Goal: Task Accomplishment & Management: Manage account settings

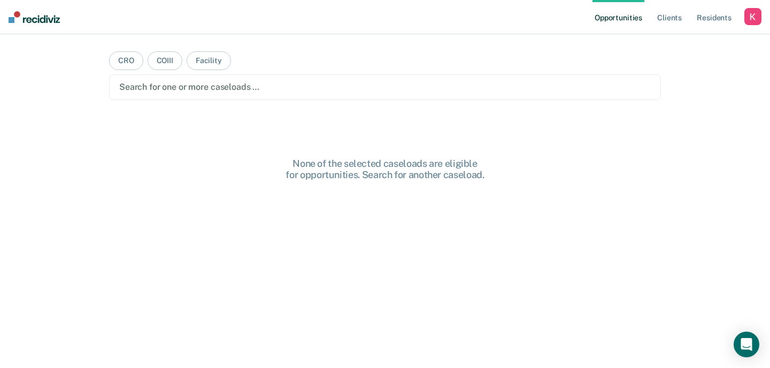
click at [743, 18] on ul "Opportunities Client s Resident s" at bounding box center [668, 17] width 152 height 34
click at [749, 19] on div "button" at bounding box center [752, 16] width 17 height 17
click at [696, 42] on link "Profile" at bounding box center [709, 43] width 86 height 9
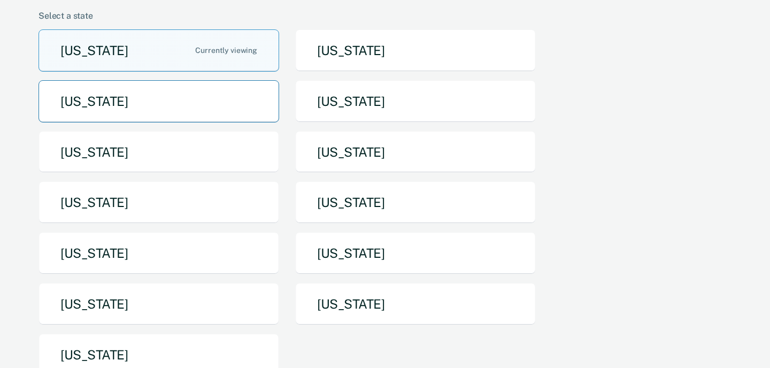
scroll to position [89, 0]
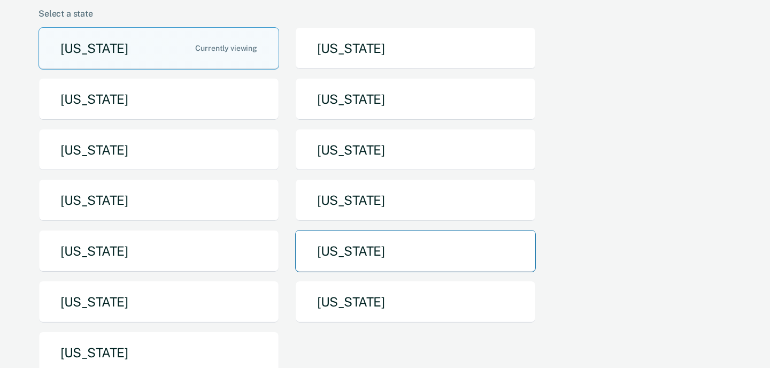
click at [328, 253] on button "Pennsylvania" at bounding box center [415, 251] width 240 height 42
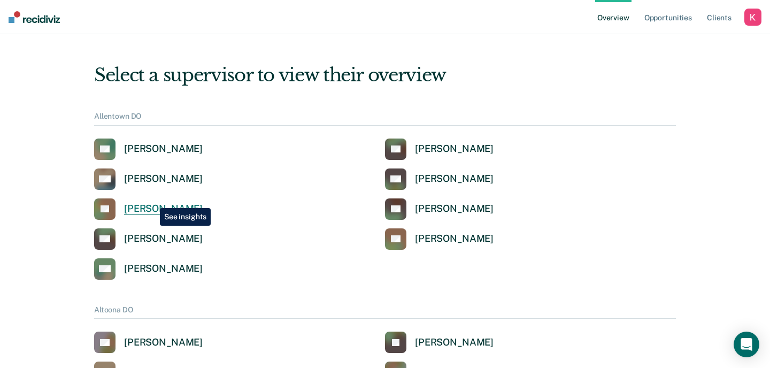
click at [152, 200] on link "LE Leshia Evans" at bounding box center [148, 208] width 108 height 21
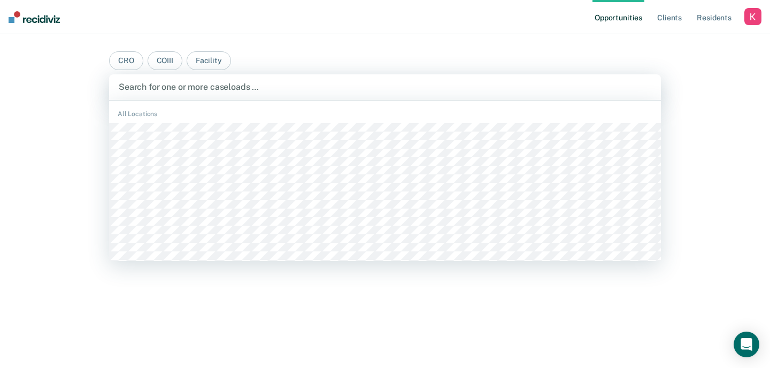
click at [485, 86] on div at bounding box center [385, 87] width 532 height 12
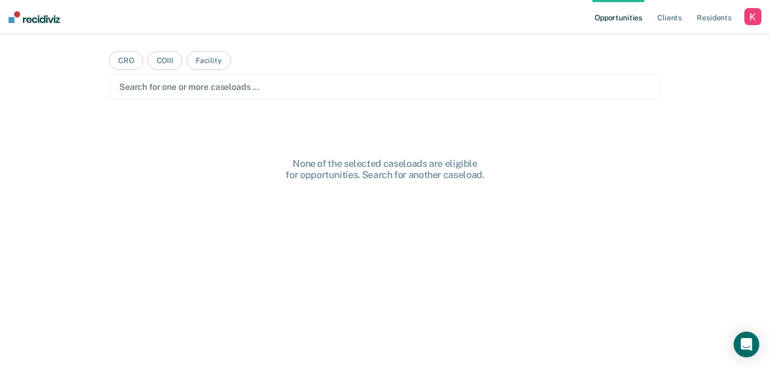
click at [751, 20] on div "button" at bounding box center [752, 16] width 17 height 17
click at [682, 46] on link "Profile" at bounding box center [709, 43] width 86 height 9
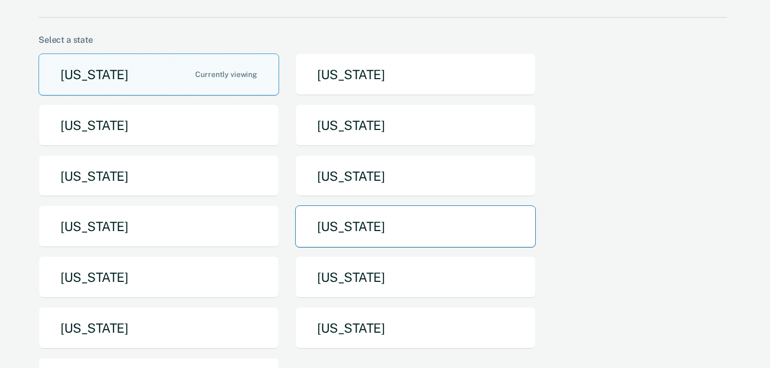
scroll to position [67, 0]
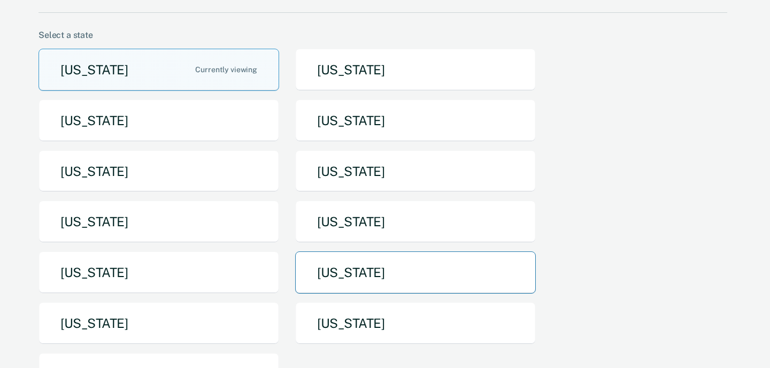
click at [378, 277] on button "[US_STATE]" at bounding box center [415, 272] width 240 height 42
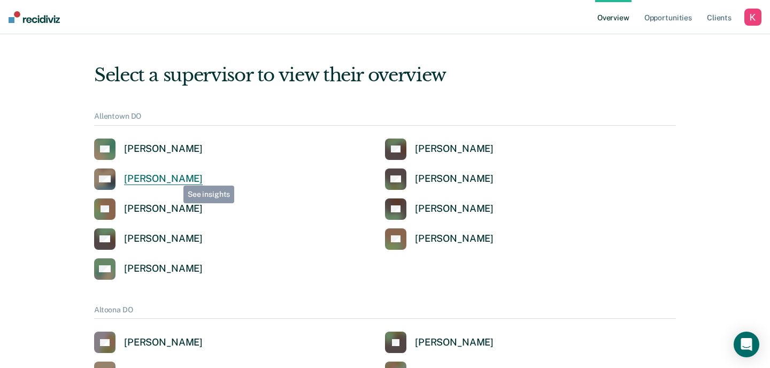
click at [167, 182] on div "[PERSON_NAME]" at bounding box center [163, 179] width 79 height 12
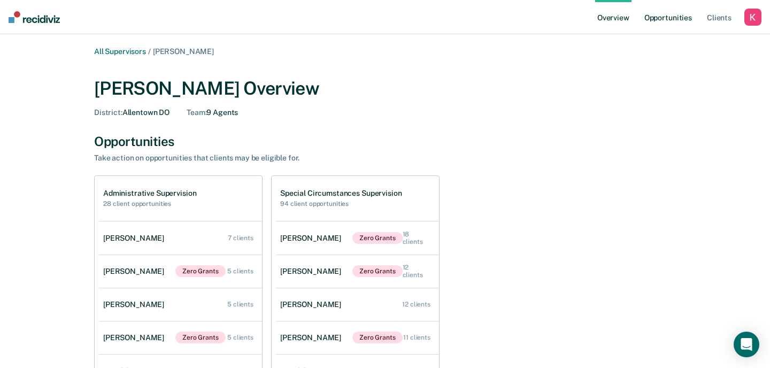
click at [663, 14] on link "Opportunities" at bounding box center [668, 17] width 52 height 34
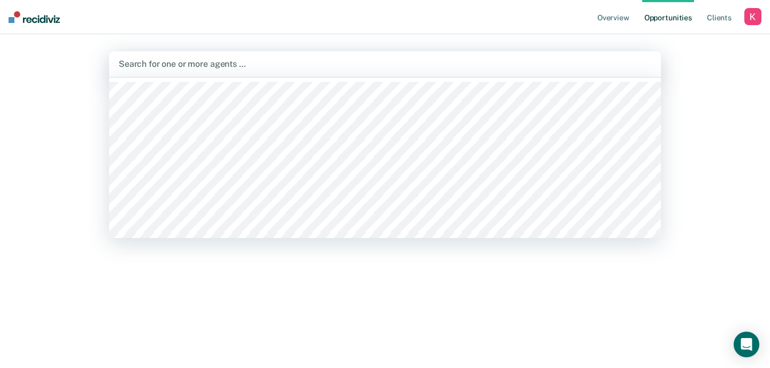
click at [528, 63] on div at bounding box center [385, 64] width 532 height 12
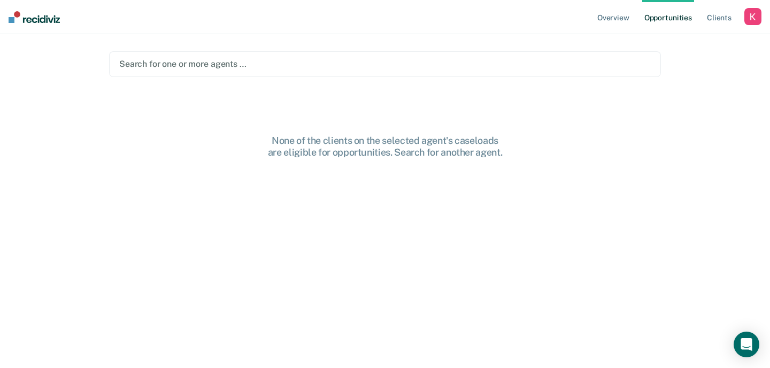
click at [480, 27] on nav "Overview Opportunities Client s Profile How it works Log Out" at bounding box center [385, 17] width 770 height 34
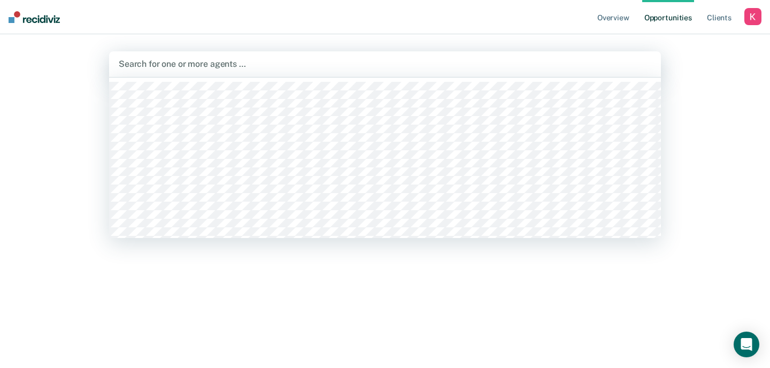
click at [523, 56] on div "Search for one or more agents …" at bounding box center [385, 64] width 552 height 26
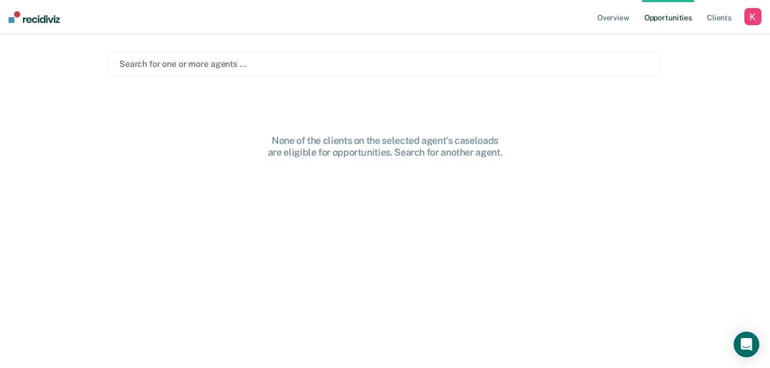
click at [518, 59] on div at bounding box center [384, 64] width 531 height 12
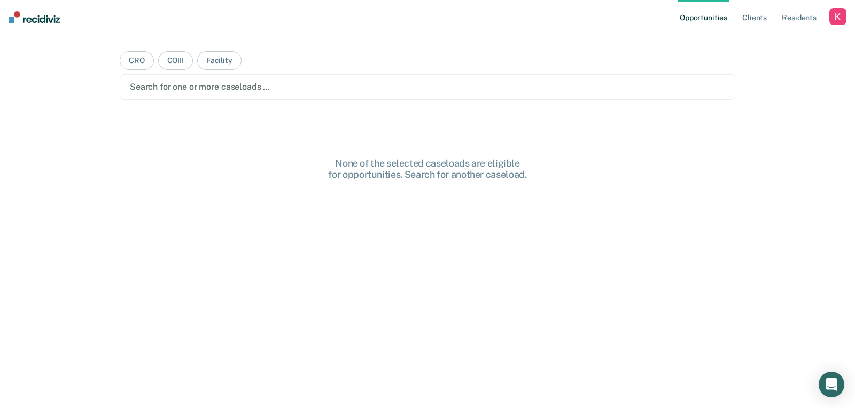
click at [833, 15] on div "button" at bounding box center [837, 16] width 17 height 17
click at [837, 19] on div "button" at bounding box center [837, 16] width 17 height 17
click at [836, 19] on div "button" at bounding box center [837, 16] width 17 height 17
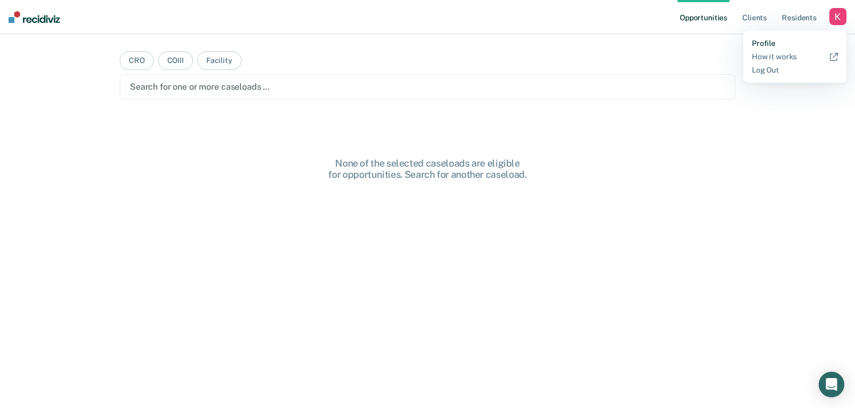
click at [770, 41] on link "Profile" at bounding box center [795, 43] width 86 height 9
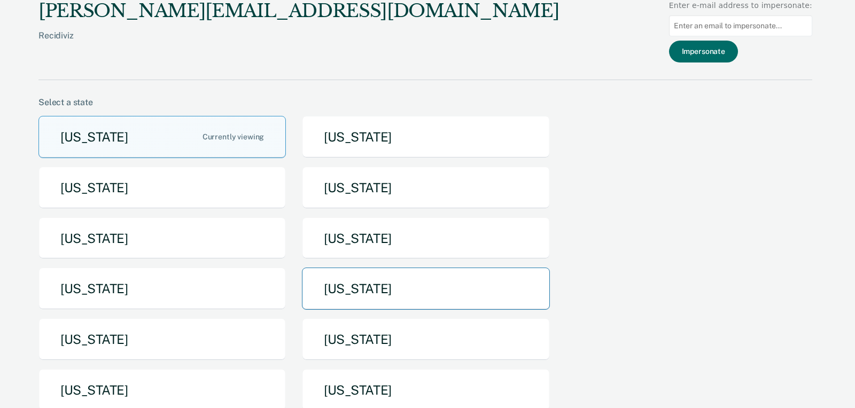
scroll to position [15, 0]
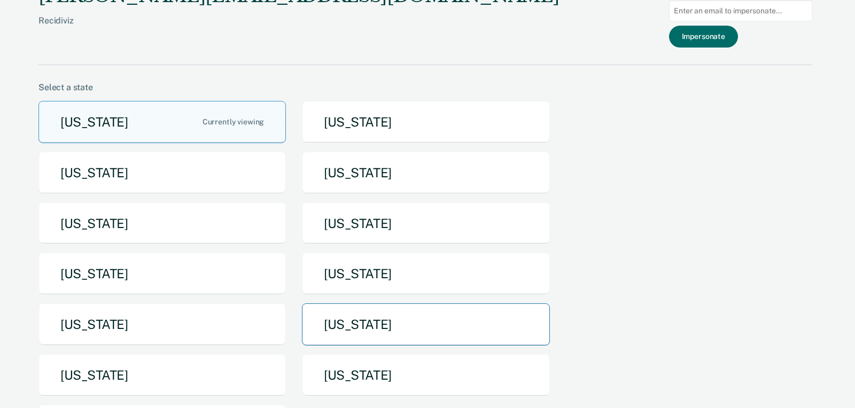
click at [423, 316] on button "[US_STATE]" at bounding box center [425, 325] width 247 height 42
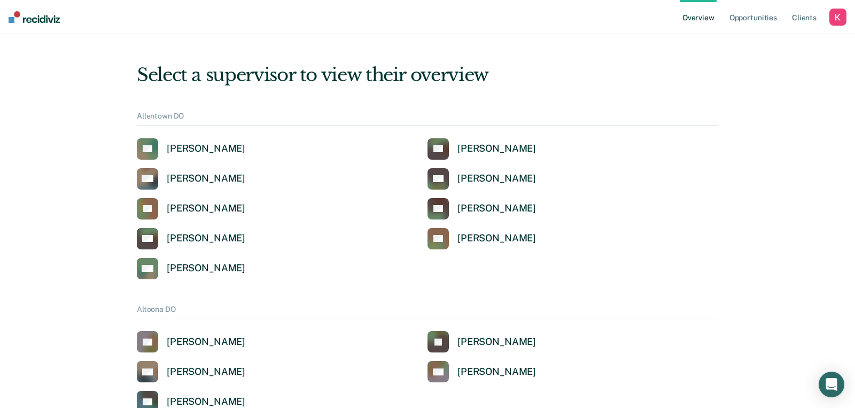
click at [837, 15] on div "button" at bounding box center [837, 17] width 17 height 17
click at [746, 21] on link "Opportunities" at bounding box center [753, 17] width 52 height 34
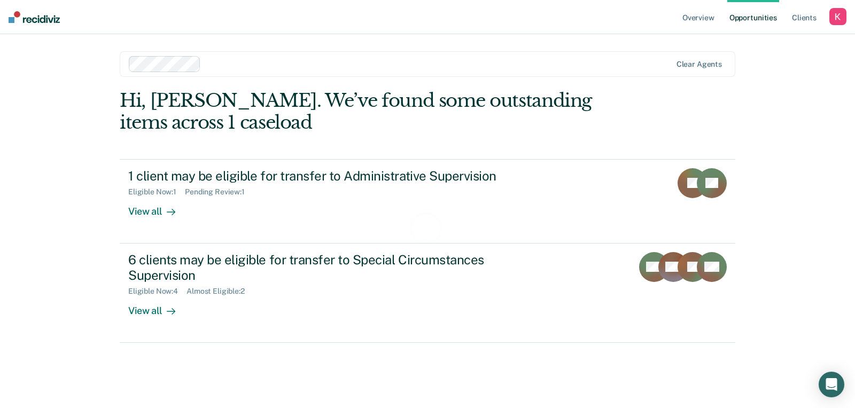
click at [833, 17] on div "button" at bounding box center [837, 16] width 17 height 17
click at [691, 18] on link "Overview" at bounding box center [698, 17] width 36 height 34
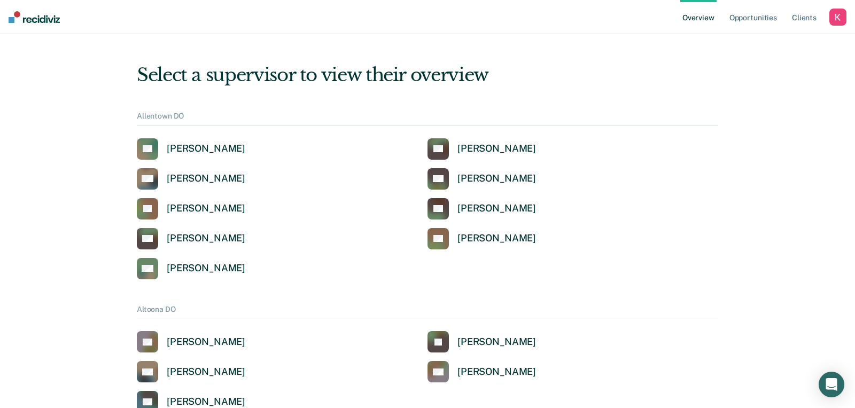
click at [833, 14] on div "button" at bounding box center [837, 17] width 17 height 17
click at [765, 43] on link "Profile" at bounding box center [795, 42] width 86 height 9
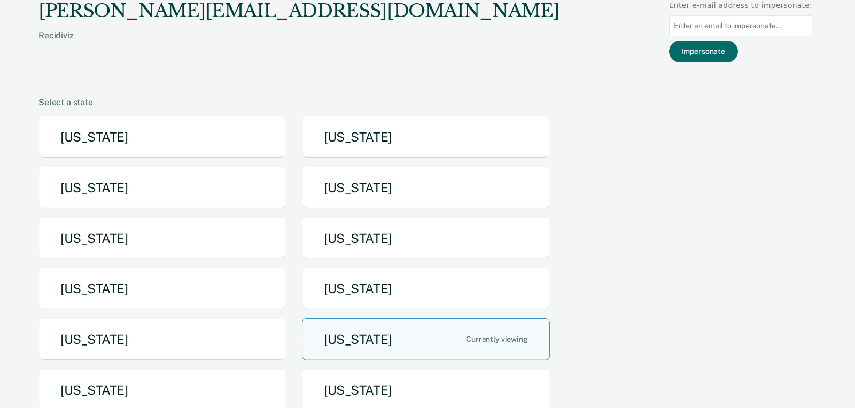
click at [742, 30] on input at bounding box center [740, 25] width 143 height 21
click at [720, 27] on input at bounding box center [740, 25] width 143 height 21
paste input "johtoth@pa.gov"
type input "johtoth@pa.gov"
click at [723, 57] on button "Impersonate" at bounding box center [703, 52] width 69 height 22
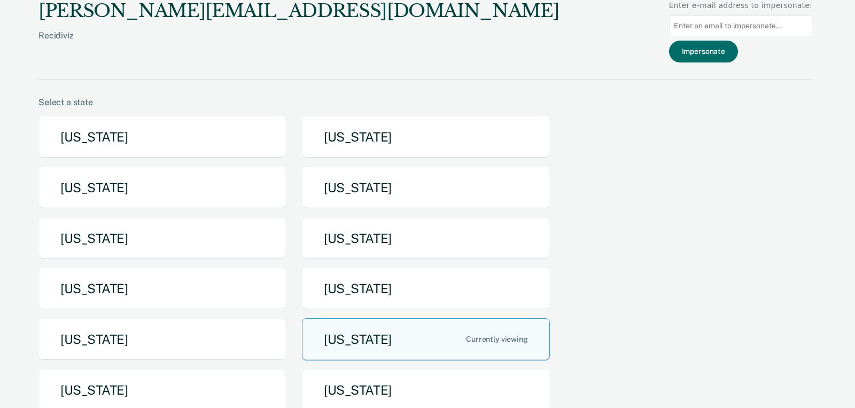
click at [733, 27] on input at bounding box center [740, 25] width 143 height 21
paste input "johtoth@pa.gov"
click at [700, 26] on input "johtoth@pa.gov" at bounding box center [740, 25] width 143 height 21
type input "johtoth@pa.gov"
click at [726, 53] on button "Impersonate" at bounding box center [703, 52] width 69 height 22
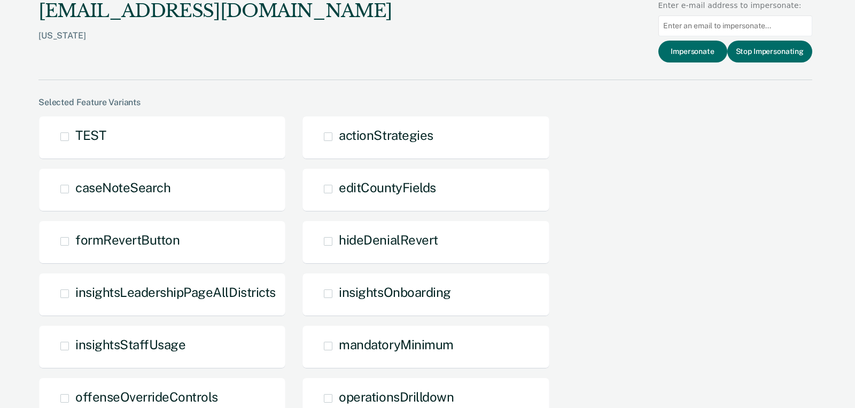
click at [708, 25] on input at bounding box center [735, 25] width 154 height 21
paste input "[EMAIL_ADDRESS][DOMAIN_NAME]"
type input "[EMAIL_ADDRESS][DOMAIN_NAME]"
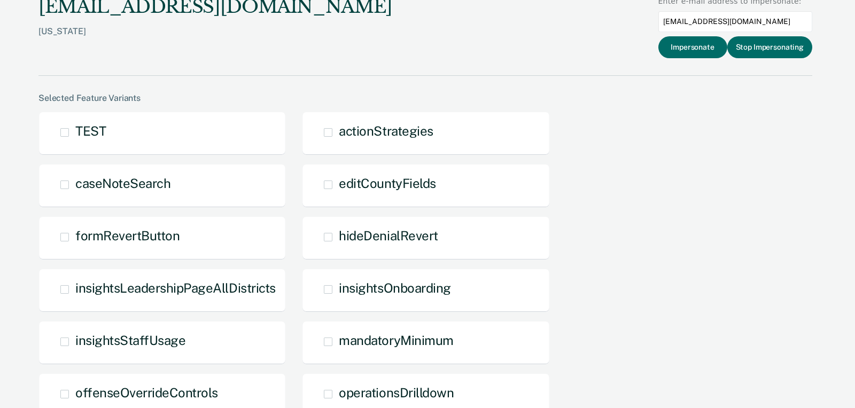
drag, startPoint x: 738, startPoint y: 19, endPoint x: 647, endPoint y: 19, distance: 91.4
click at [647, 19] on div "johtoth@pa.gov Pennsylvania Enter e-mail address to impersonate: jgdanetz@pa.go…" at bounding box center [425, 36] width 774 height 80
drag, startPoint x: 681, startPoint y: 126, endPoint x: 662, endPoint y: 167, distance: 45.2
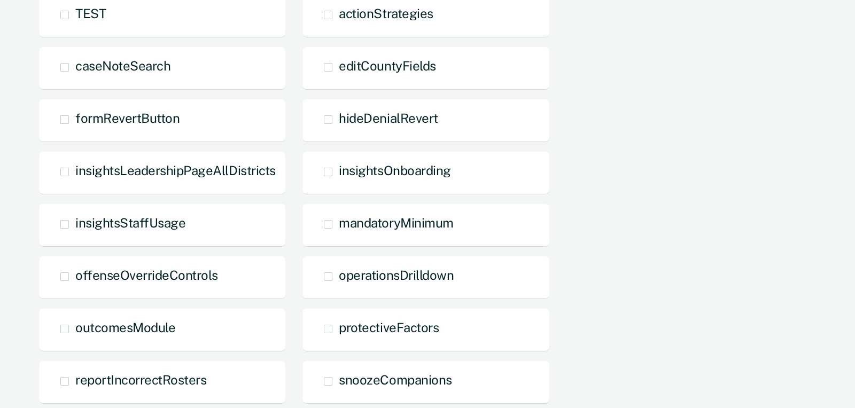
scroll to position [0, 0]
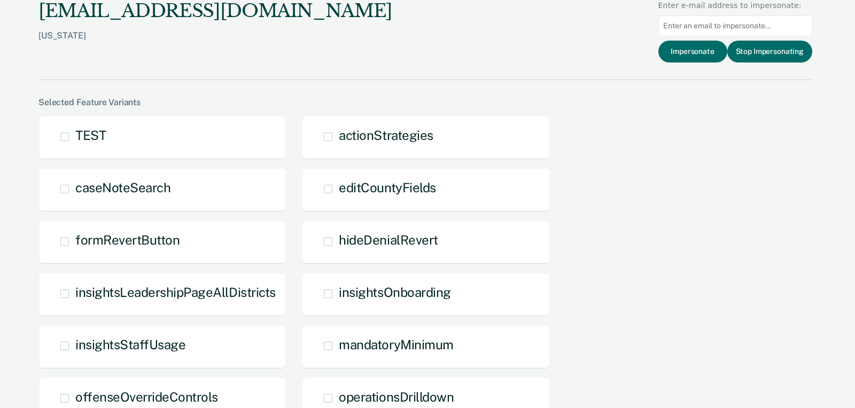
click at [218, 57] on div "johtoth@pa.gov Pennsylvania Enter e-mail address to impersonate: Impersonate St…" at bounding box center [425, 40] width 774 height 80
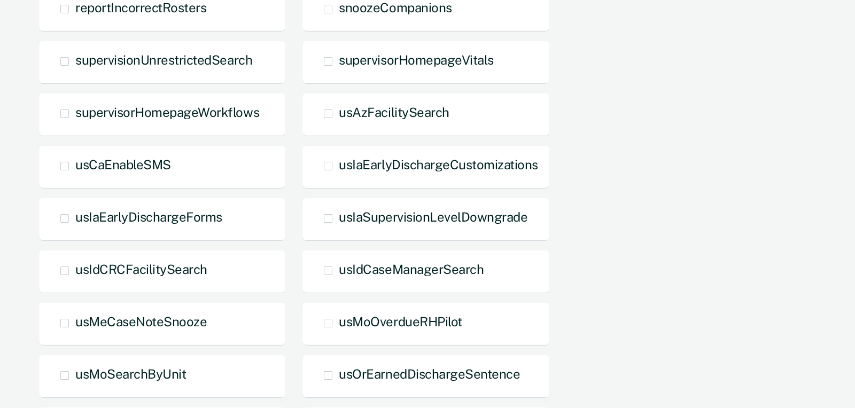
scroll to position [832, 0]
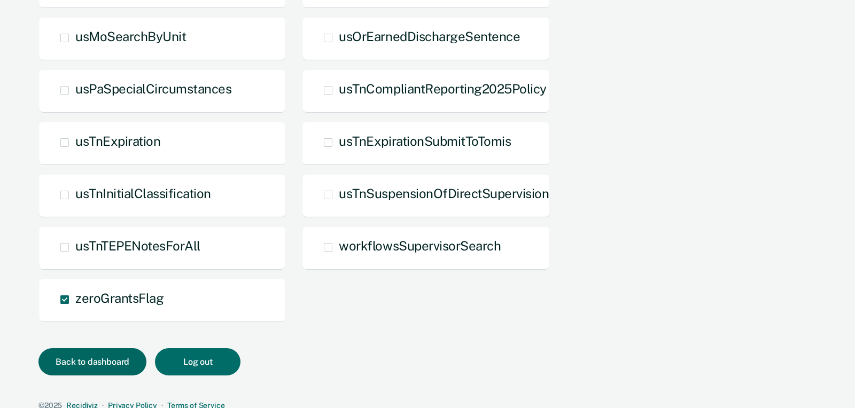
click at [107, 358] on button "Back to dashboard" at bounding box center [92, 361] width 108 height 27
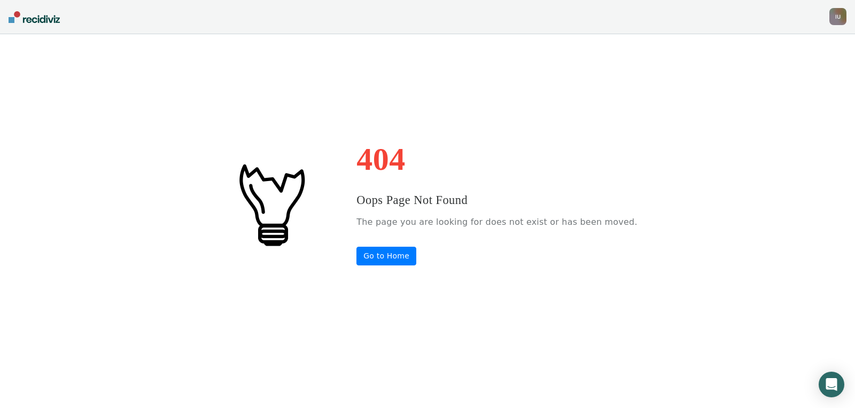
click at [180, 128] on div "404 Oops Page Not Found The page you are looking for does not exist or has been…" at bounding box center [427, 204] width 855 height 408
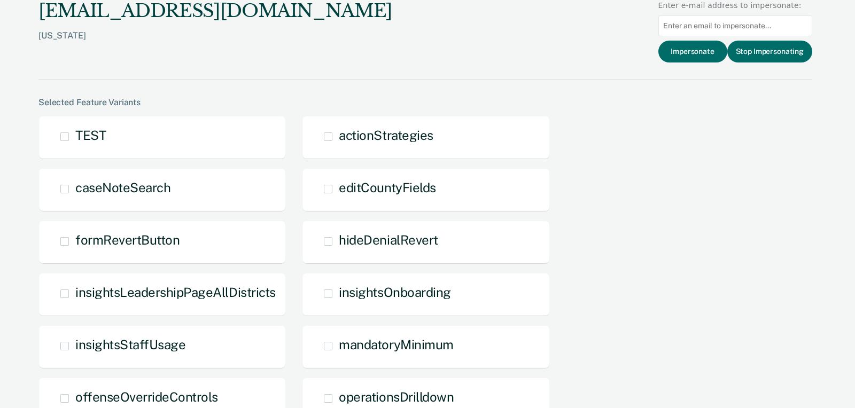
scroll to position [832, 0]
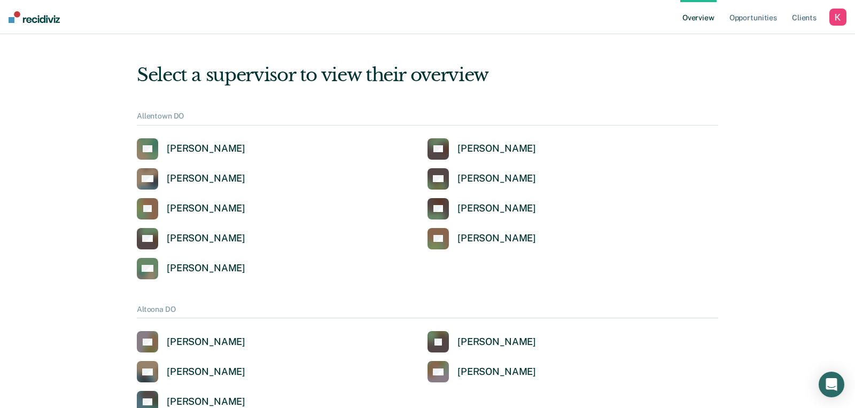
click at [848, 10] on nav "Overview Opportunities Client s Profile How it works Log Out" at bounding box center [427, 17] width 855 height 34
click at [844, 13] on div "button" at bounding box center [837, 17] width 17 height 17
click at [775, 37] on div "Profile How it works Log Out" at bounding box center [794, 56] width 103 height 52
click at [764, 40] on link "Profile" at bounding box center [795, 42] width 86 height 9
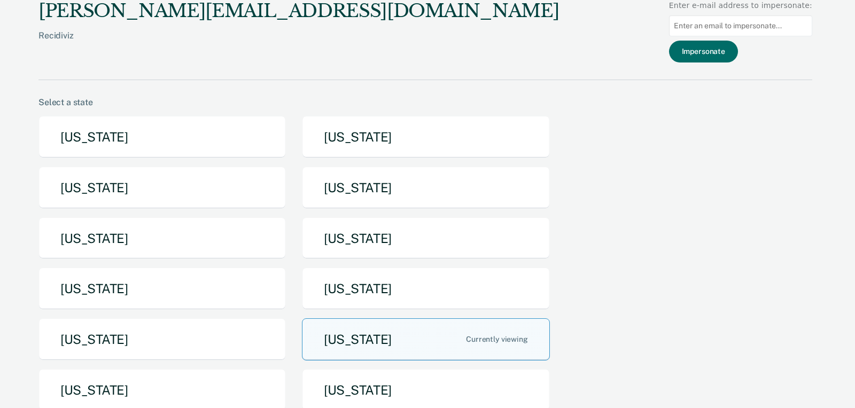
click at [750, 29] on input at bounding box center [740, 25] width 143 height 21
paste input "jgdanetz@pa.gov"
type input "jgdanetz@pa.gov"
click at [727, 50] on button "Impersonate" at bounding box center [703, 52] width 69 height 22
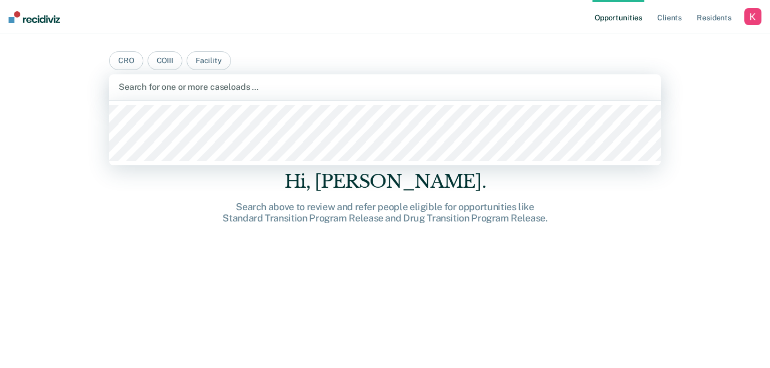
click at [193, 88] on div at bounding box center [385, 87] width 532 height 12
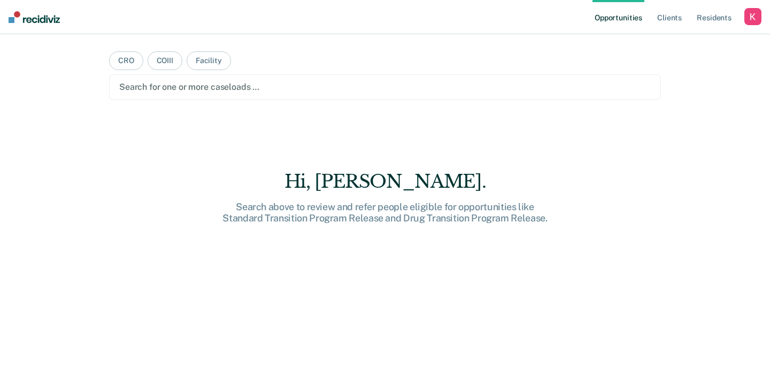
click at [298, 60] on main "CRO COIII Facility Search for one or more caseloads … Hi, Kelly. Search above t…" at bounding box center [384, 188] width 577 height 308
click at [525, 139] on div "Hi, Kelly. Search above to review and refer people eligible for opportunities l…" at bounding box center [385, 237] width 552 height 248
click at [546, 51] on main "CRO COIII Facility Search for one or more caseloads … Hi, Kelly. Search above t…" at bounding box center [384, 188] width 577 height 308
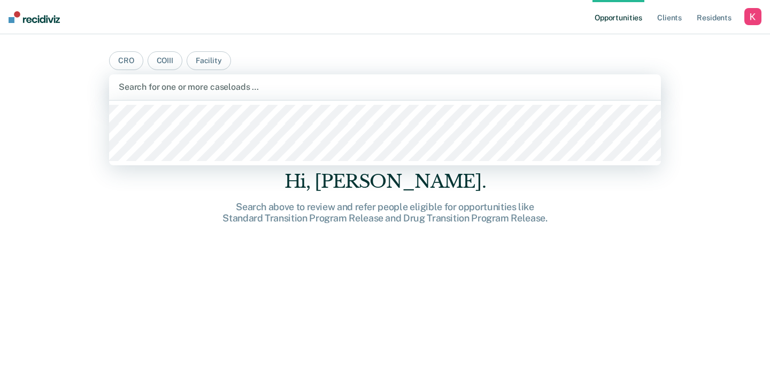
click at [291, 82] on div at bounding box center [385, 87] width 532 height 12
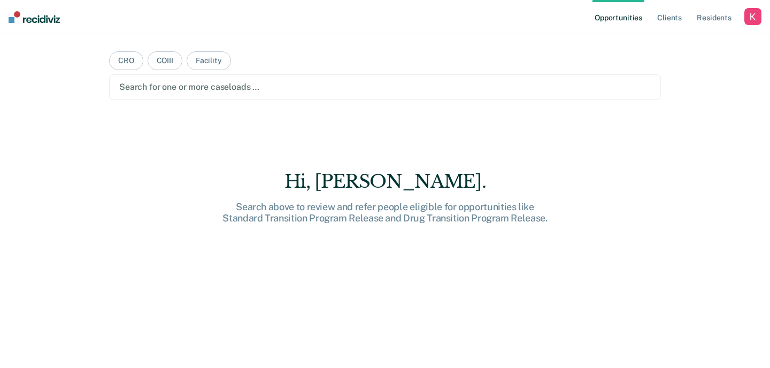
click at [750, 21] on div "button" at bounding box center [752, 16] width 17 height 17
click at [677, 43] on link "Profile" at bounding box center [709, 43] width 86 height 9
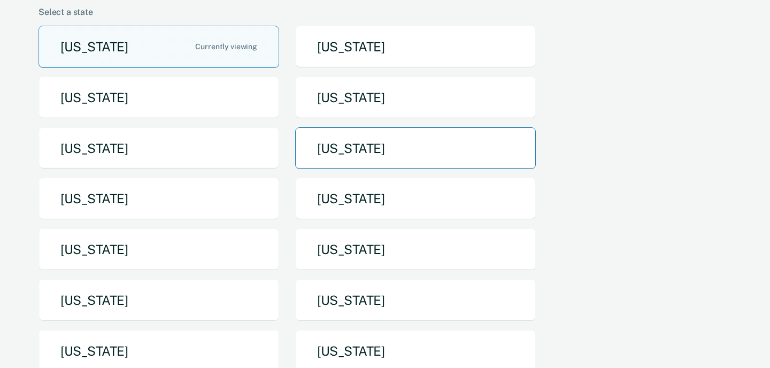
scroll to position [110, 0]
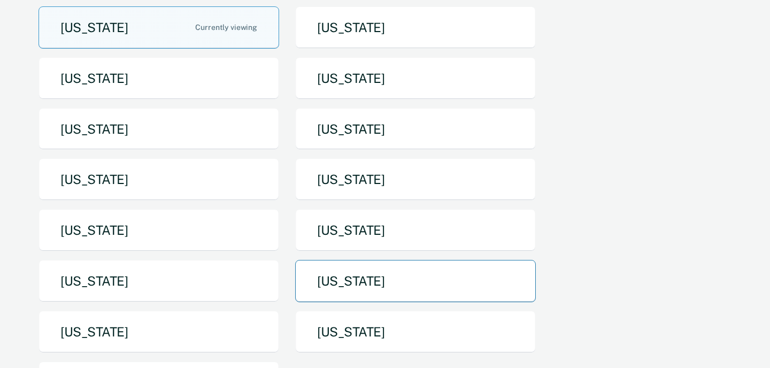
click at [381, 278] on button "[US_STATE]" at bounding box center [415, 281] width 240 height 42
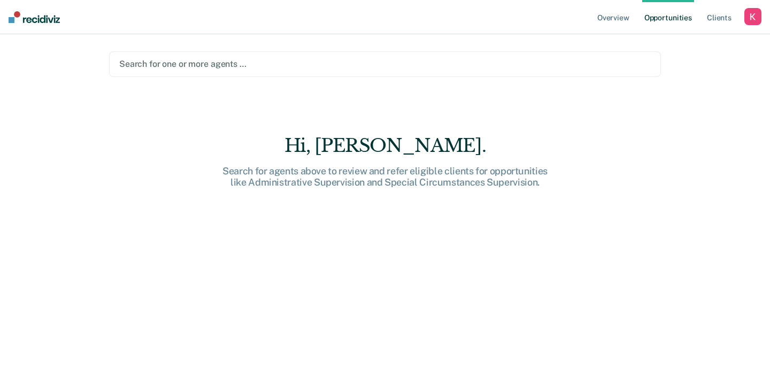
click at [316, 58] on div at bounding box center [384, 64] width 531 height 12
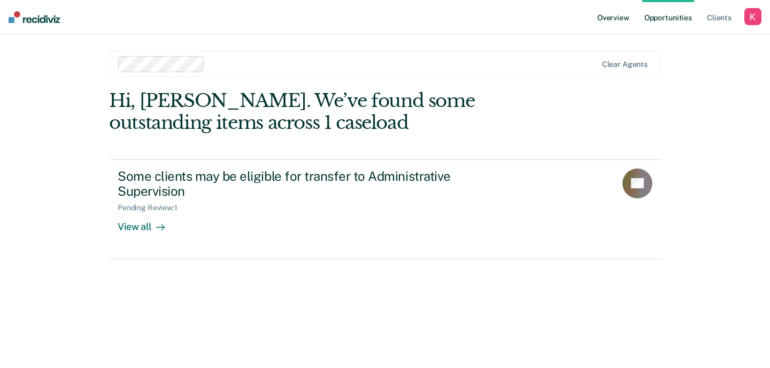
click at [598, 11] on link "Overview" at bounding box center [613, 17] width 36 height 34
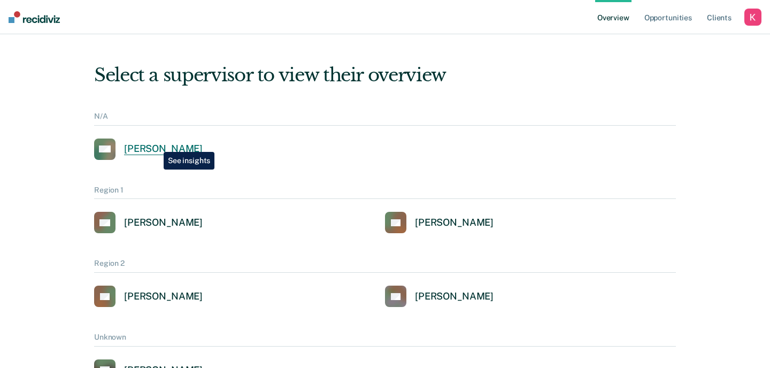
click at [156, 144] on div "Cora Matterson" at bounding box center [163, 149] width 79 height 12
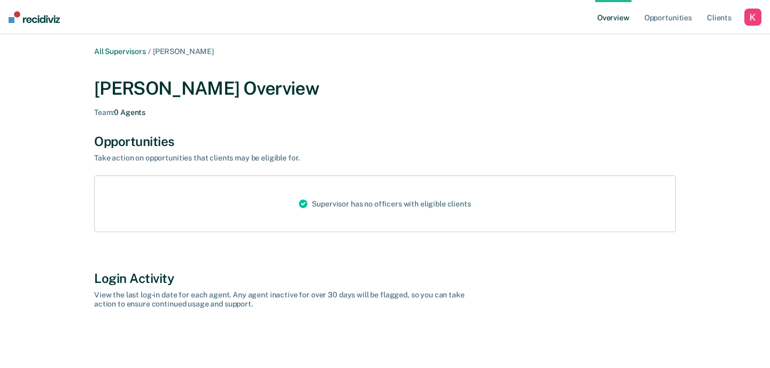
scroll to position [9, 0]
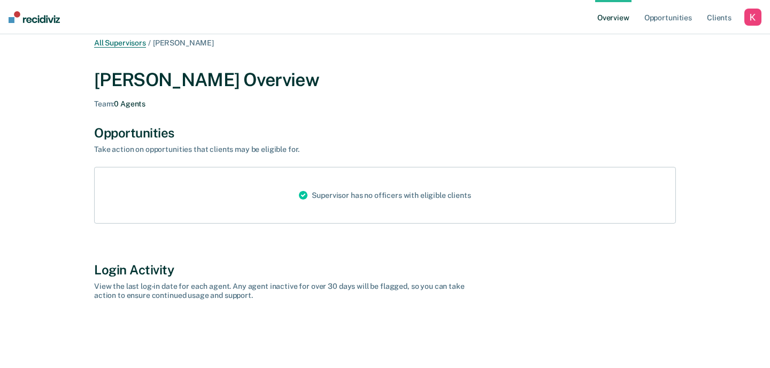
click at [129, 42] on link "All Supervisors" at bounding box center [120, 42] width 52 height 9
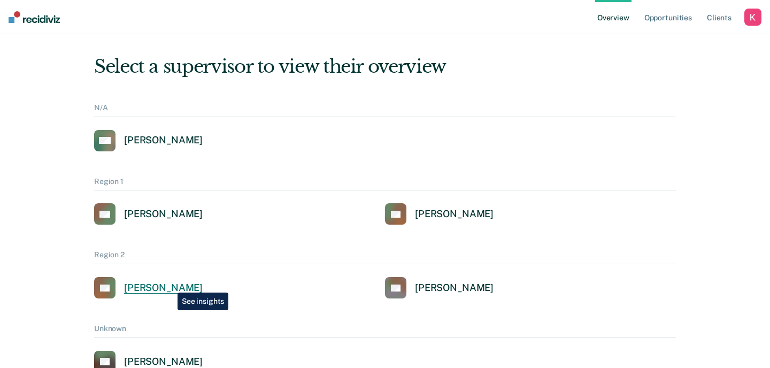
click at [169, 285] on div "Charles Thomas" at bounding box center [163, 288] width 79 height 12
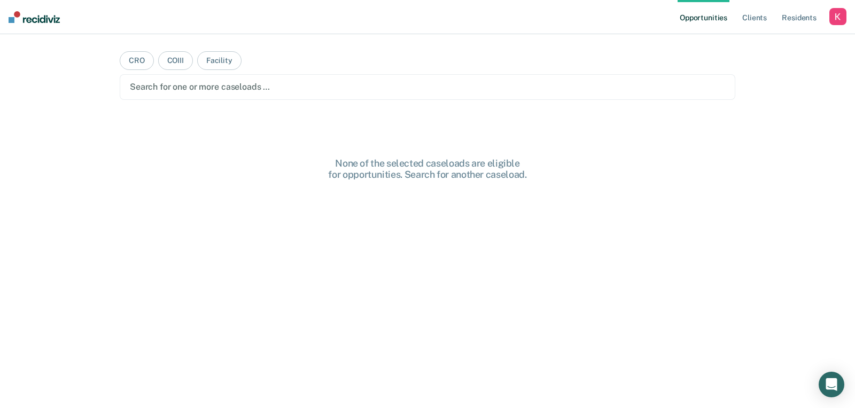
click at [827, 15] on ul "Opportunities Client s Resident s" at bounding box center [754, 17] width 152 height 34
click at [835, 15] on div "button" at bounding box center [837, 16] width 17 height 17
click at [771, 42] on link "Profile" at bounding box center [795, 43] width 86 height 9
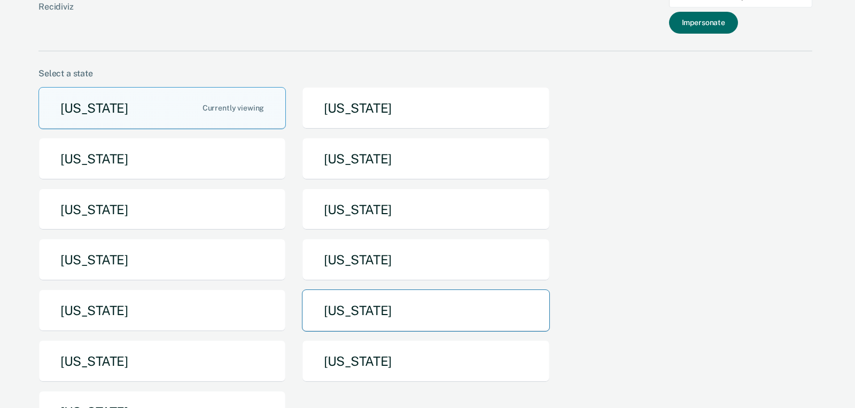
scroll to position [29, 0]
click at [409, 303] on button "[US_STATE]" at bounding box center [425, 310] width 247 height 42
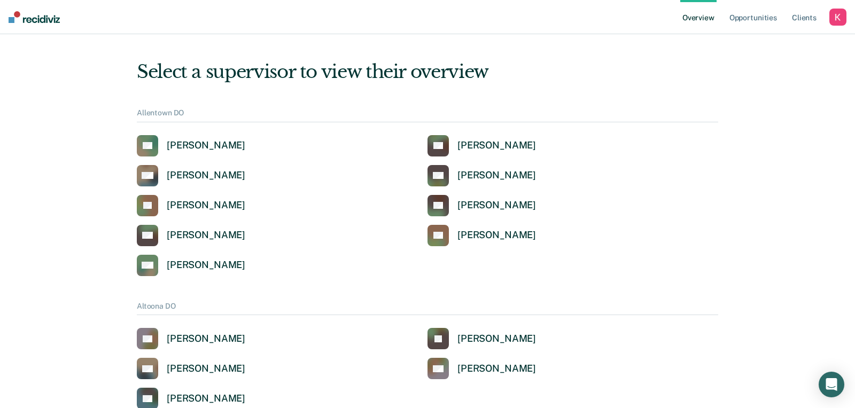
scroll to position [29, 0]
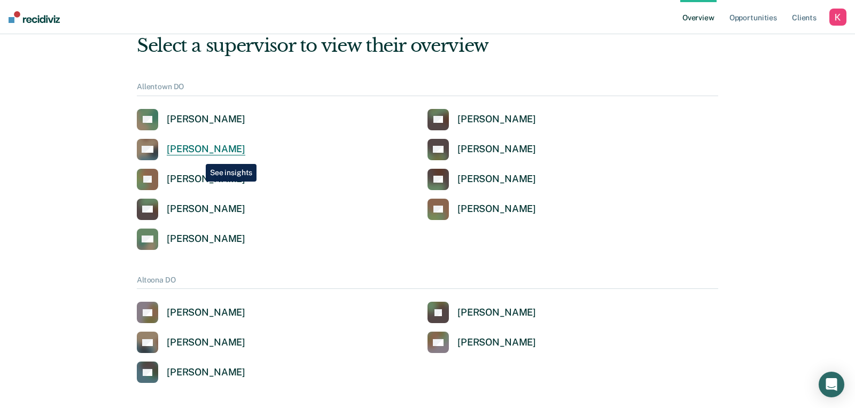
click at [198, 156] on link "DW [PERSON_NAME]" at bounding box center [191, 149] width 108 height 21
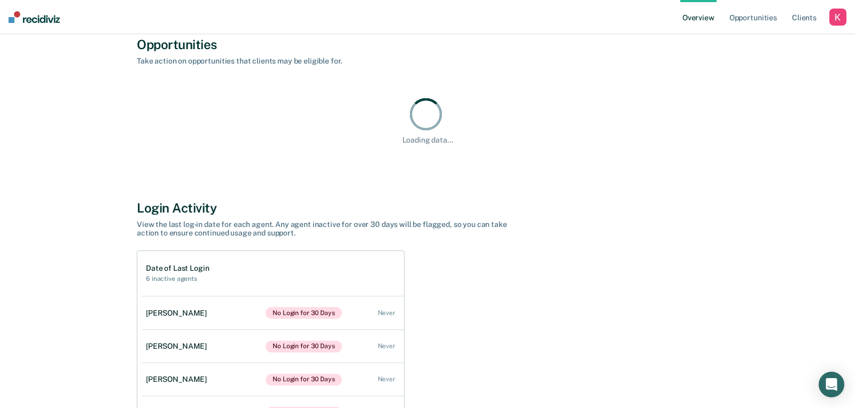
scroll to position [169, 0]
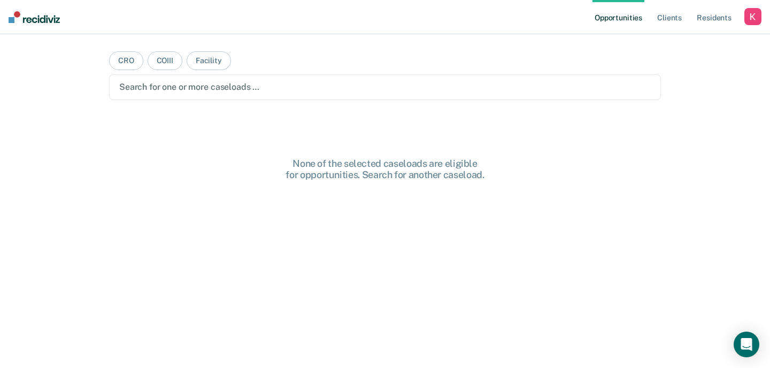
click at [762, 15] on nav "Opportunities Client s Resident s Profile How it works Log Out" at bounding box center [385, 17] width 770 height 34
click at [757, 15] on div "button" at bounding box center [752, 16] width 17 height 17
click at [755, 16] on div "button" at bounding box center [752, 16] width 17 height 17
click at [680, 40] on link "Profile" at bounding box center [709, 43] width 86 height 9
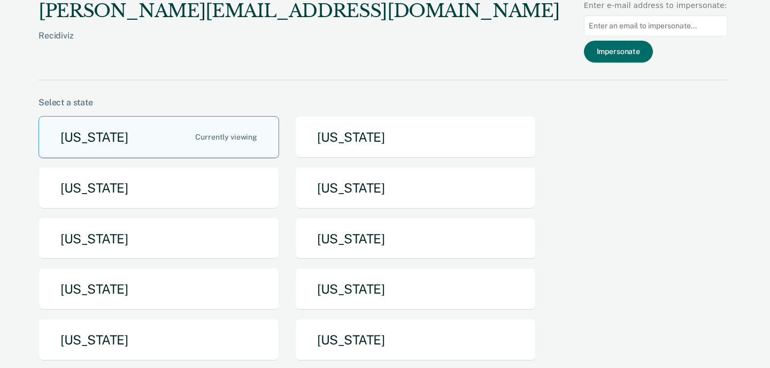
click at [674, 32] on input at bounding box center [655, 25] width 143 height 21
click at [639, 21] on input at bounding box center [655, 25] width 143 height 21
type input "j"
paste input "[EMAIL_ADDRESS][DOMAIN_NAME]"
type input "[EMAIL_ADDRESS][DOMAIN_NAME]"
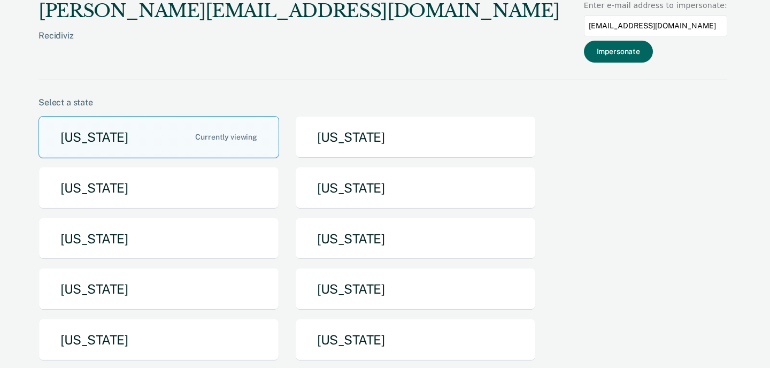
click at [649, 52] on button "Impersonate" at bounding box center [618, 52] width 69 height 22
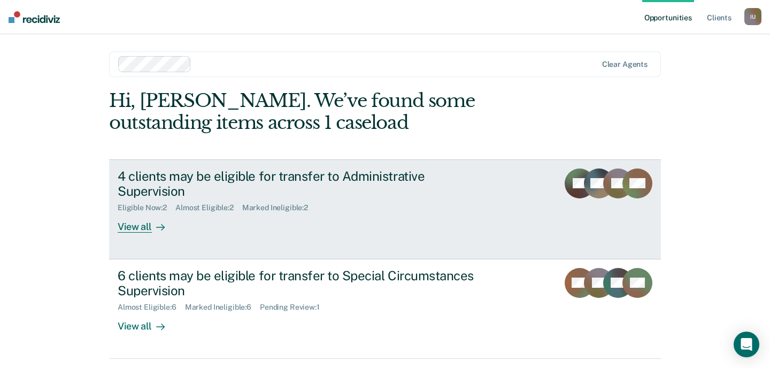
click at [228, 211] on div "4 clients may be eligible for transfer to Administrative Supervision Eligible N…" at bounding box center [318, 200] width 401 height 65
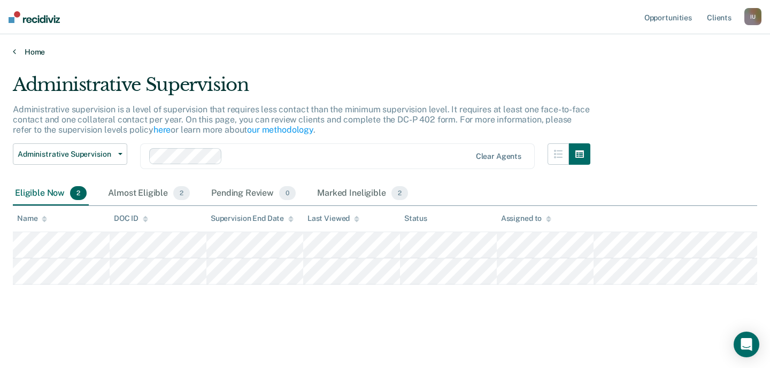
click at [28, 55] on link "Home" at bounding box center [385, 52] width 744 height 10
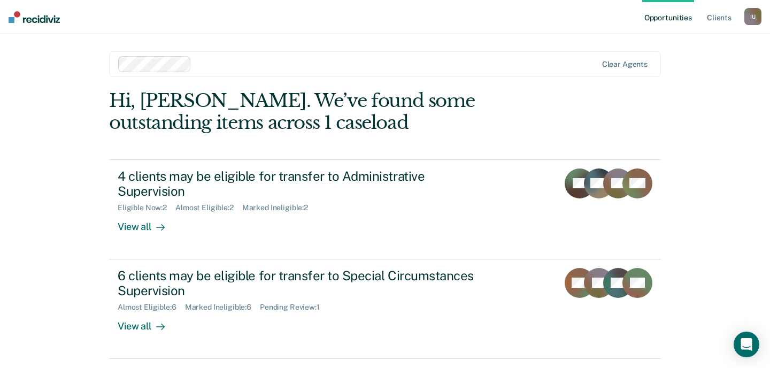
click at [756, 20] on div "I U" at bounding box center [752, 16] width 17 height 17
click at [677, 40] on link "Profile" at bounding box center [709, 43] width 86 height 9
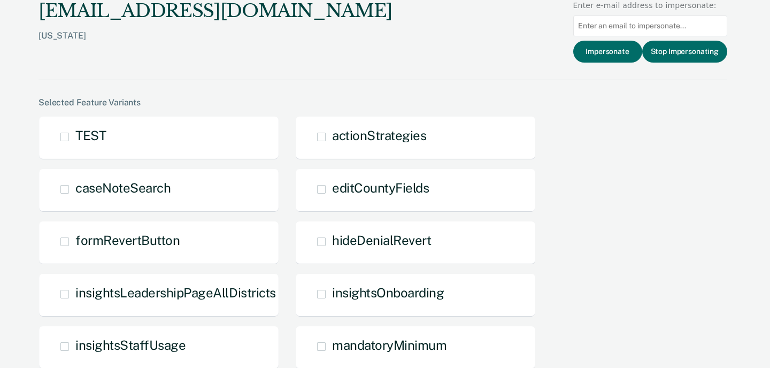
click at [675, 29] on input at bounding box center [650, 25] width 154 height 21
click at [631, 27] on input at bounding box center [650, 25] width 154 height 21
paste input "johtoth@pa.gov"
click at [593, 24] on input "johtoth@pa.gov" at bounding box center [650, 25] width 154 height 21
type input "johtoth@pa.gov"
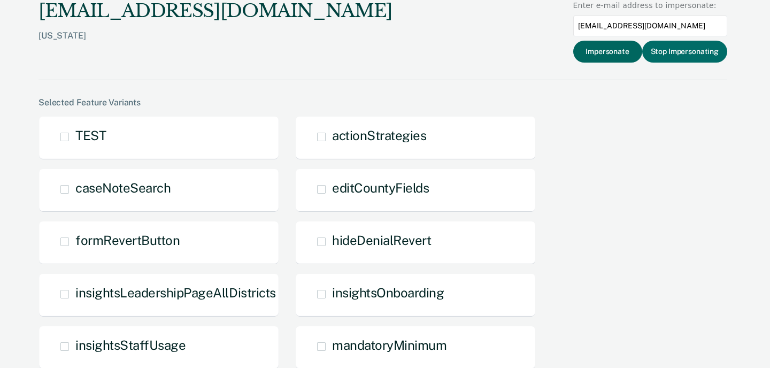
click at [598, 45] on button "Impersonate" at bounding box center [607, 52] width 69 height 22
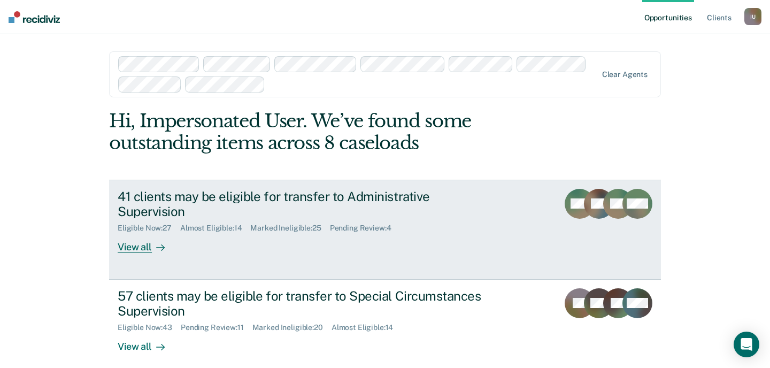
click at [334, 252] on div "41 clients may be eligible for transfer to Administrative Supervision Eligible …" at bounding box center [318, 221] width 401 height 65
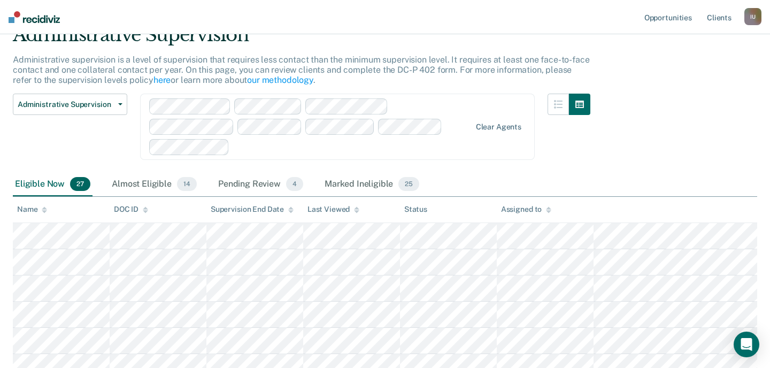
scroll to position [55, 0]
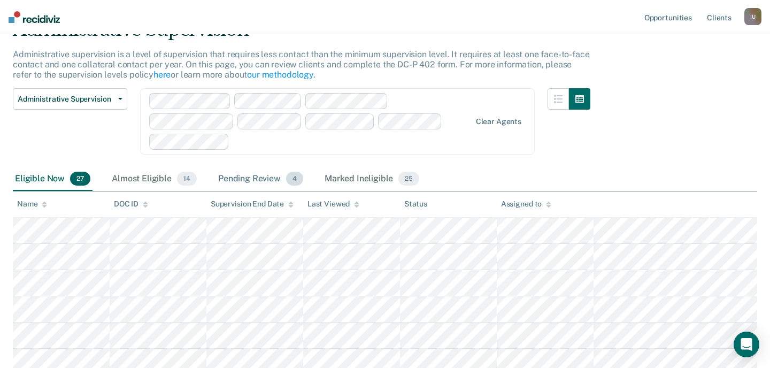
click at [259, 181] on div "Pending Review 4" at bounding box center [260, 179] width 89 height 24
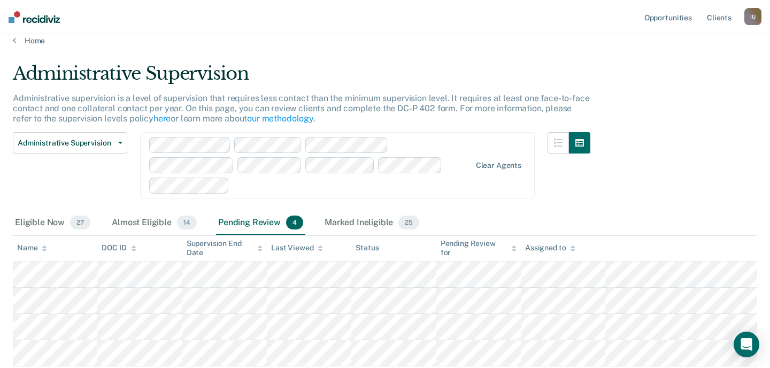
scroll to position [0, 0]
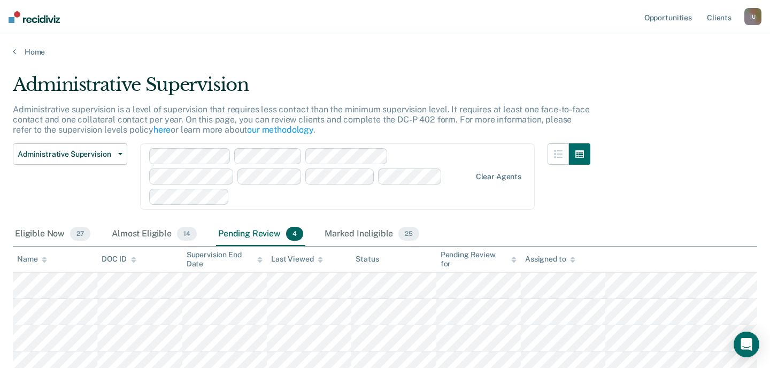
click at [659, 184] on div "Administrative Supervision Administrative supervision is a level of supervision…" at bounding box center [385, 224] width 744 height 300
click at [27, 52] on link "Home" at bounding box center [385, 52] width 744 height 10
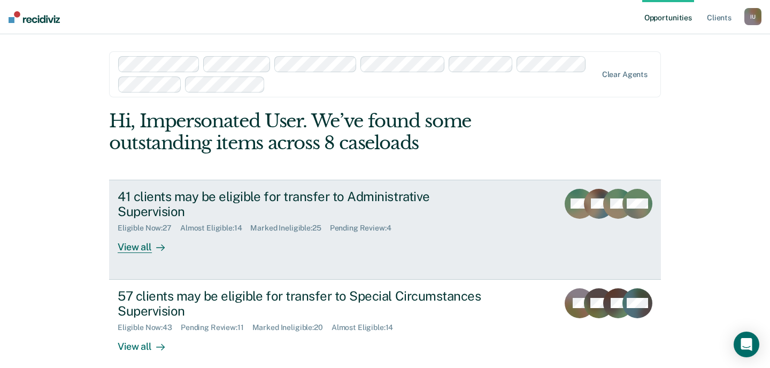
click at [269, 252] on div "41 clients may be eligible for transfer to Administrative Supervision Eligible …" at bounding box center [318, 221] width 401 height 65
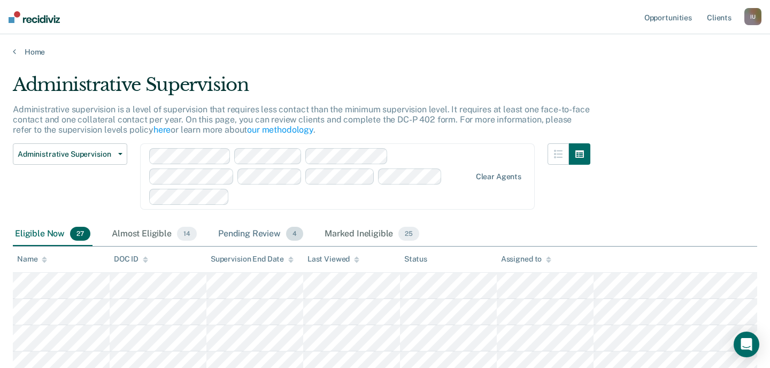
click at [237, 230] on div "Pending Review 4" at bounding box center [260, 234] width 89 height 24
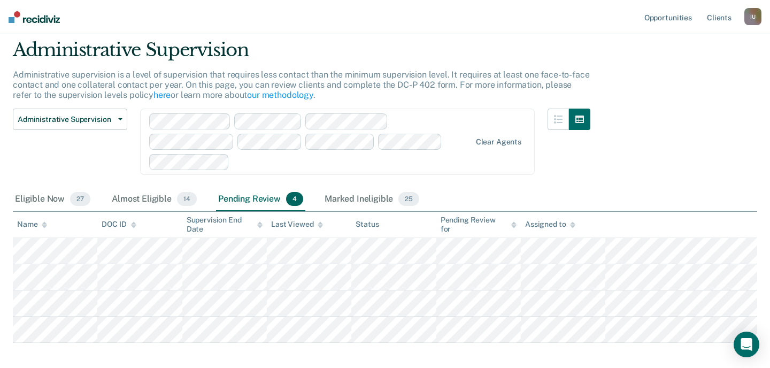
scroll to position [36, 0]
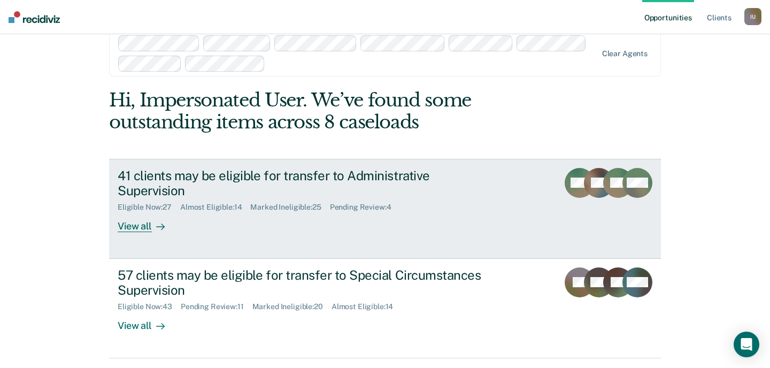
scroll to position [25, 0]
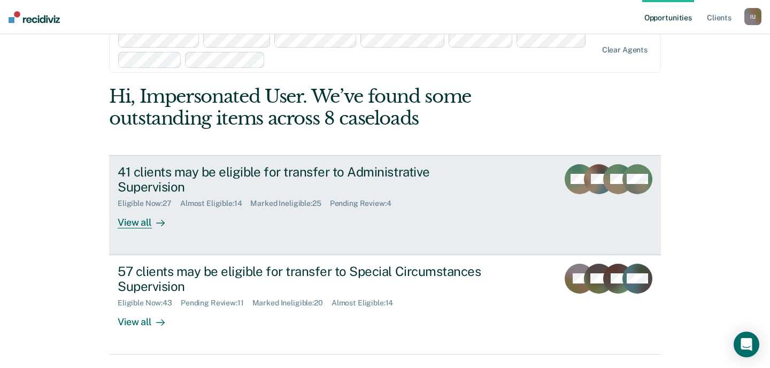
click at [455, 216] on div "41 clients may be eligible for transfer to Administrative Supervision Eligible …" at bounding box center [318, 196] width 401 height 65
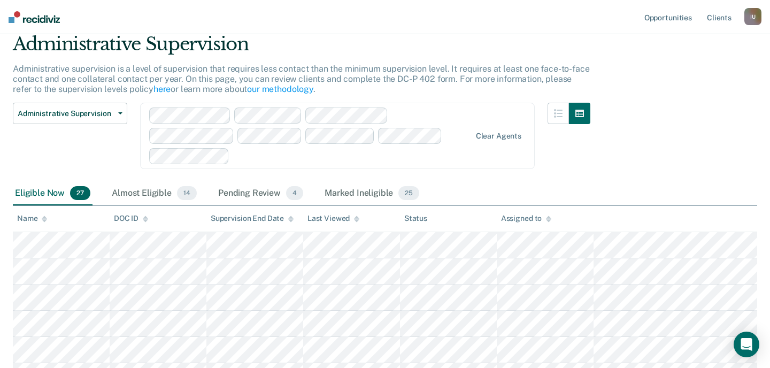
scroll to position [19, 0]
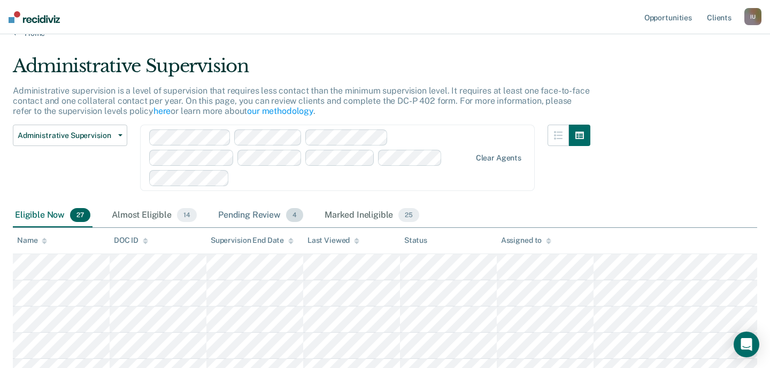
click at [251, 217] on div "Pending Review 4" at bounding box center [260, 216] width 89 height 24
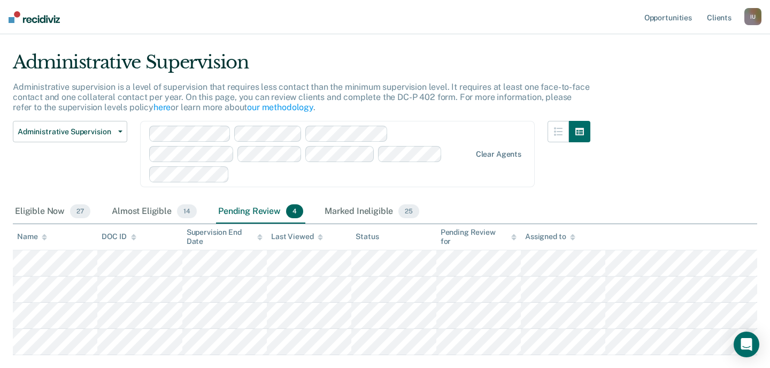
scroll to position [20, 0]
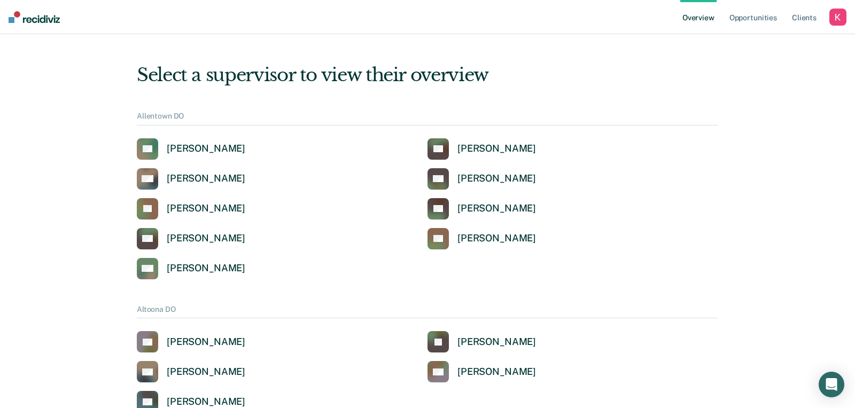
click at [844, 16] on div "button" at bounding box center [837, 17] width 17 height 17
click at [773, 42] on link "Profile" at bounding box center [795, 42] width 86 height 9
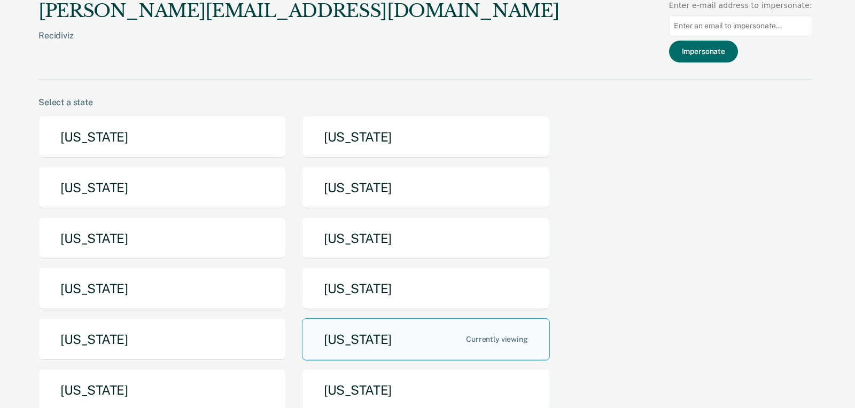
click at [763, 29] on input at bounding box center [740, 25] width 143 height 21
paste input "jgdanetz@pa.gov"
type input "jgdanetz@pa.gov"
click at [734, 50] on button "Impersonate" at bounding box center [703, 52] width 69 height 22
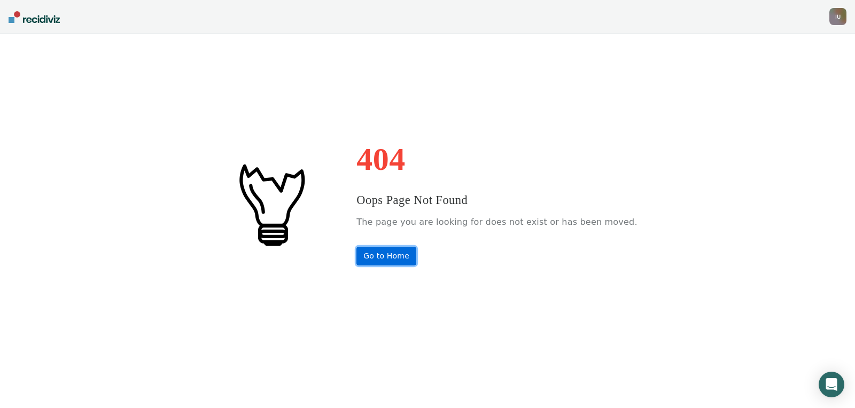
click at [396, 256] on link "Go to Home" at bounding box center [386, 256] width 60 height 19
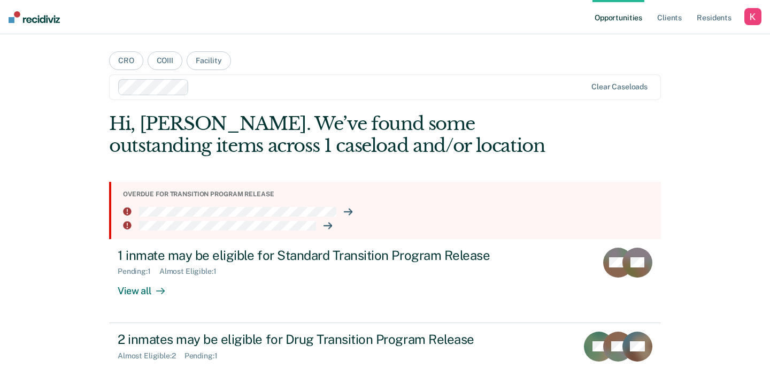
click at [749, 13] on div "button" at bounding box center [752, 16] width 17 height 17
click at [670, 42] on link "Profile" at bounding box center [709, 43] width 86 height 9
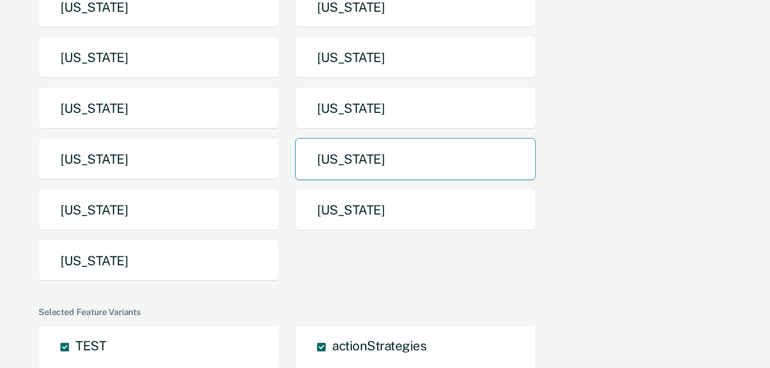
scroll to position [273, 0]
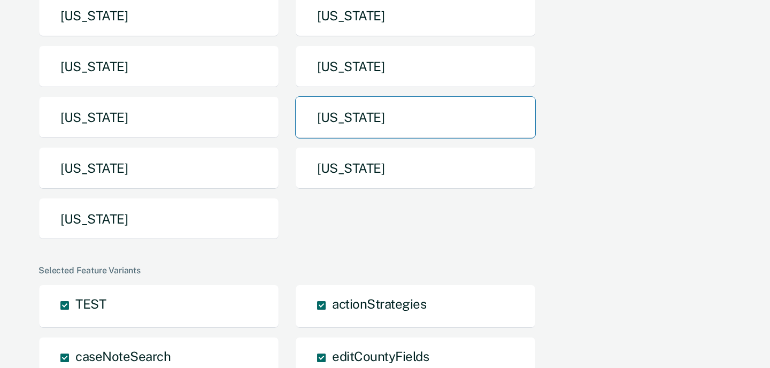
click at [428, 133] on button "[US_STATE]" at bounding box center [415, 117] width 240 height 42
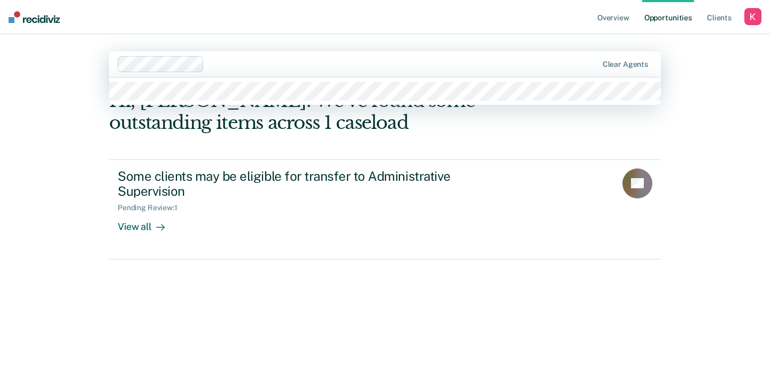
click at [284, 73] on div "Clear agents" at bounding box center [385, 64] width 552 height 26
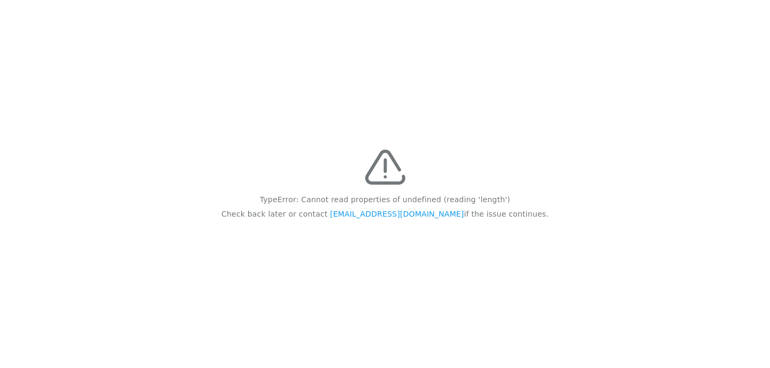
click at [320, 145] on div "TypeError: Cannot read properties of undefined (reading 'length') Check back la…" at bounding box center [385, 184] width 770 height 368
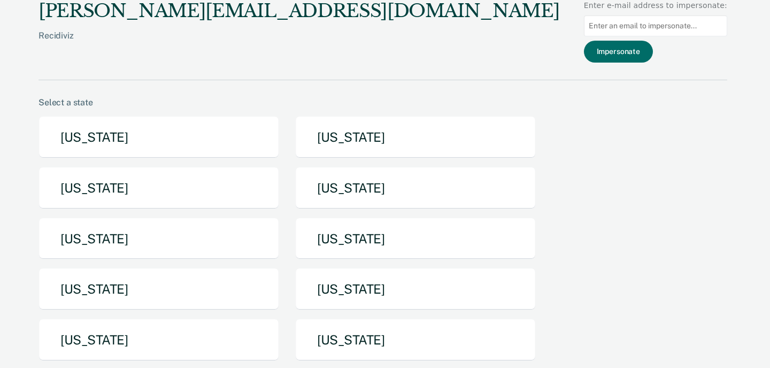
scroll to position [273, 0]
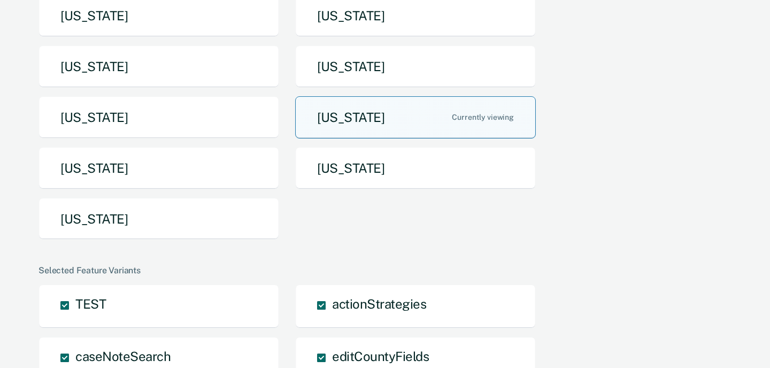
click at [319, 117] on button "[US_STATE]" at bounding box center [415, 117] width 240 height 42
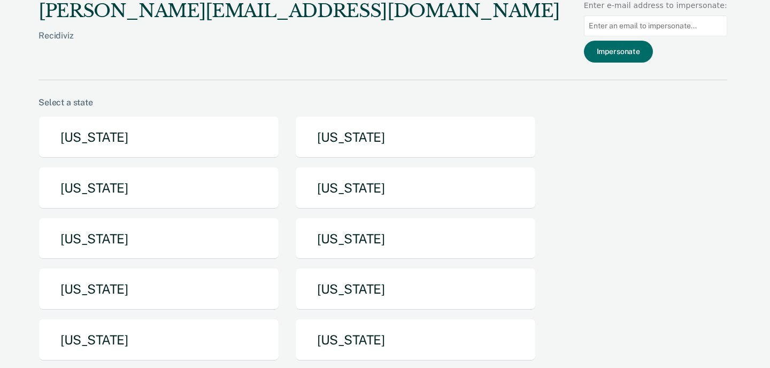
scroll to position [273, 0]
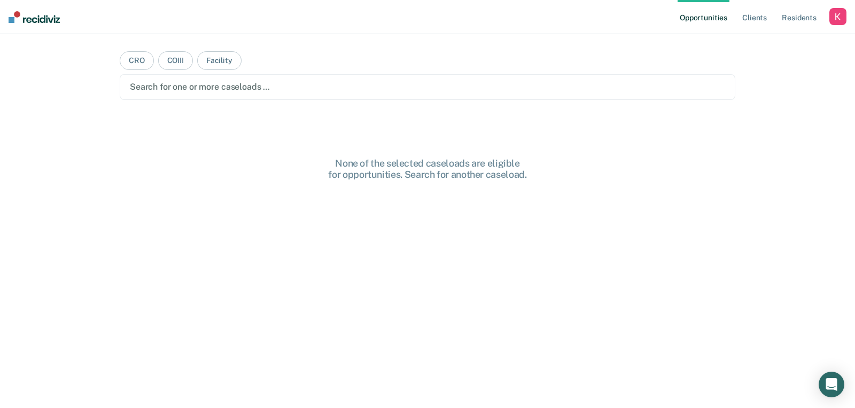
click at [837, 15] on div "button" at bounding box center [837, 16] width 17 height 17
click at [766, 40] on link "Profile" at bounding box center [795, 43] width 86 height 9
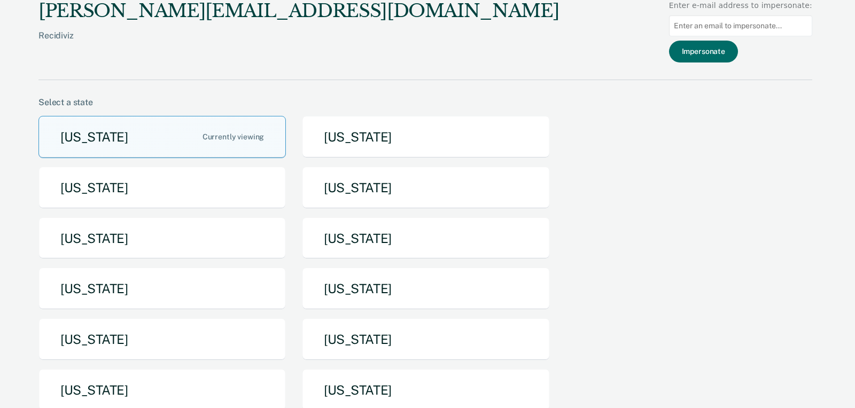
click at [738, 30] on input at bounding box center [740, 25] width 143 height 21
paste input "[EMAIL_ADDRESS][DOMAIN_NAME]"
click at [700, 25] on input "[EMAIL_ADDRESS][DOMAIN_NAME]" at bounding box center [740, 25] width 143 height 21
type input "[EMAIL_ADDRESS][DOMAIN_NAME]"
click at [707, 57] on button "Impersonate" at bounding box center [703, 52] width 69 height 22
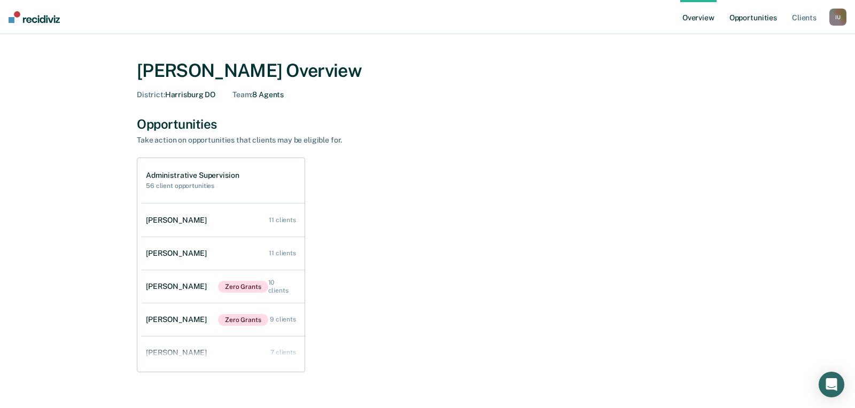
click at [751, 10] on link "Opportunities" at bounding box center [753, 17] width 52 height 34
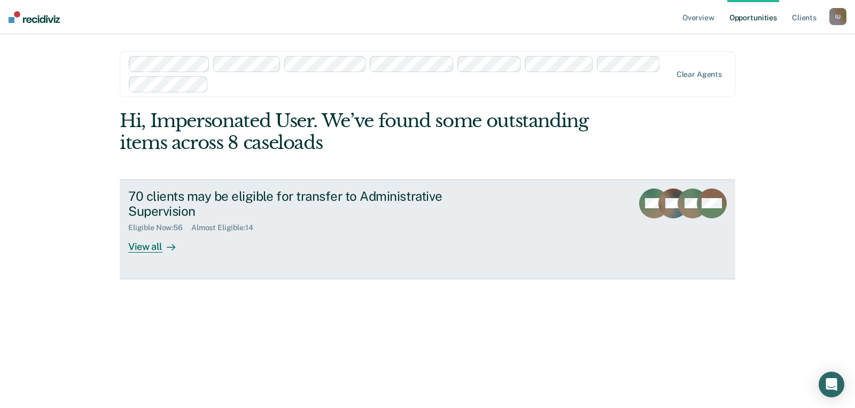
click at [384, 223] on div "Eligible Now : 56 Almost Eligible : 14" at bounding box center [315, 225] width 375 height 13
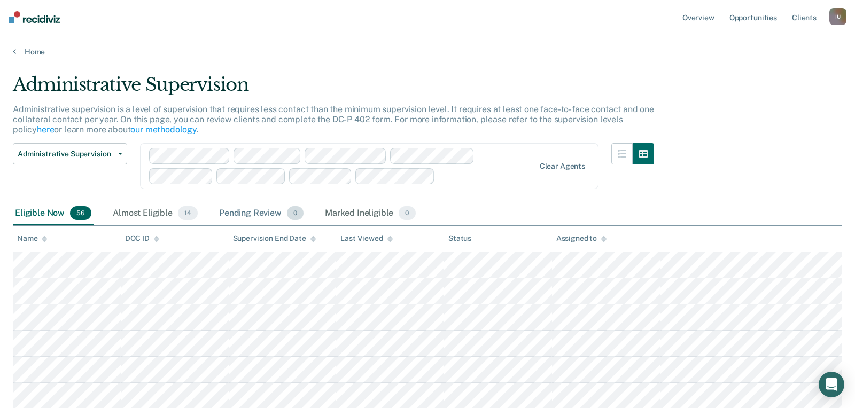
click at [263, 208] on div "Pending Review 0" at bounding box center [261, 214] width 89 height 24
